Goal: Find specific page/section: Find specific page/section

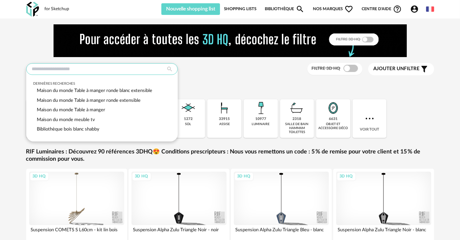
click at [43, 71] on input "text" at bounding box center [102, 69] width 152 height 12
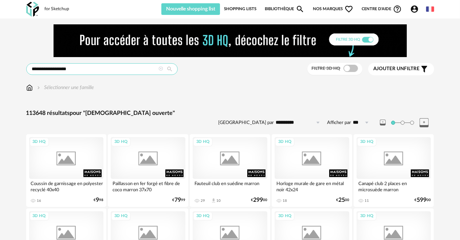
type input "**********"
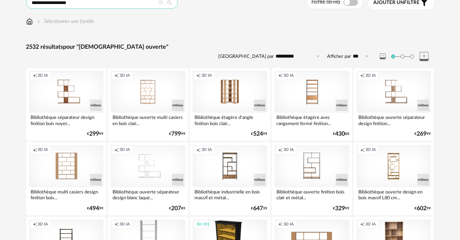
scroll to position [73, 0]
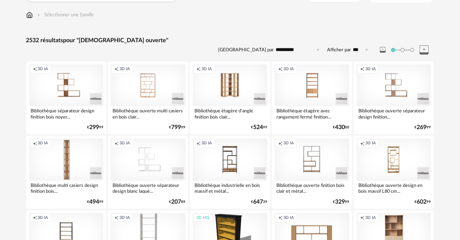
click at [78, 160] on div "Creation icon 3D IA" at bounding box center [66, 160] width 75 height 42
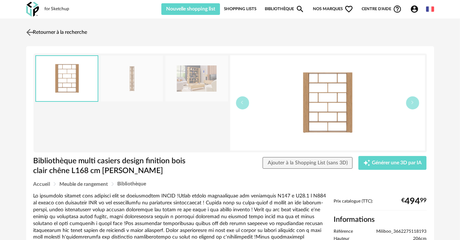
click at [29, 29] on img at bounding box center [29, 32] width 11 height 11
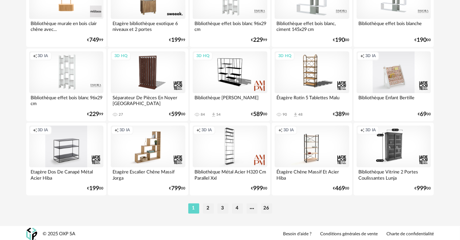
scroll to position [1427, 0]
